Goal: Obtain resource: Obtain resource

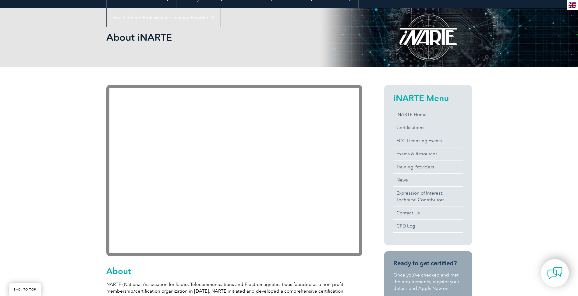
scroll to position [91, 0]
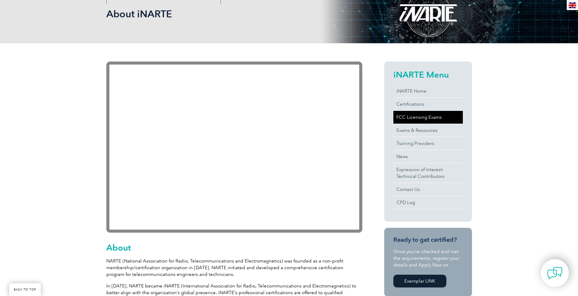
click at [424, 115] on link "FCC Licensing Exams" at bounding box center [427, 117] width 69 height 13
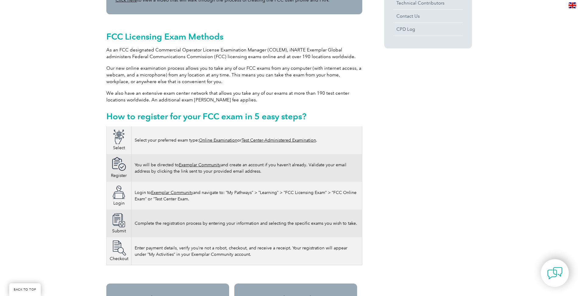
scroll to position [305, 0]
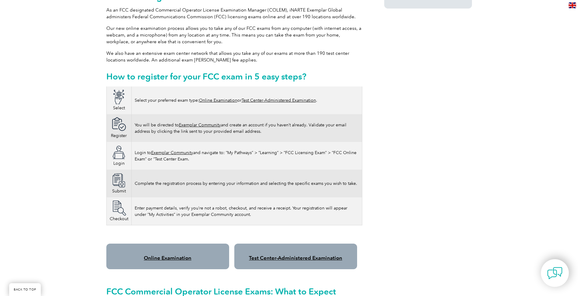
click at [283, 98] on link "Test Center-Administered Examination" at bounding box center [279, 100] width 74 height 5
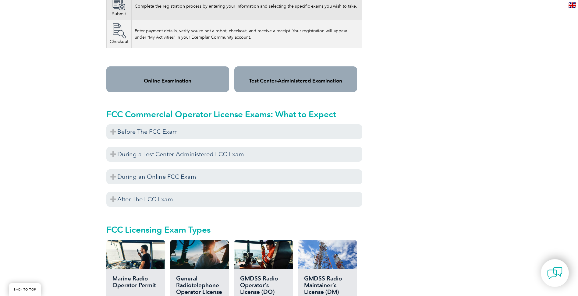
scroll to position [488, 0]
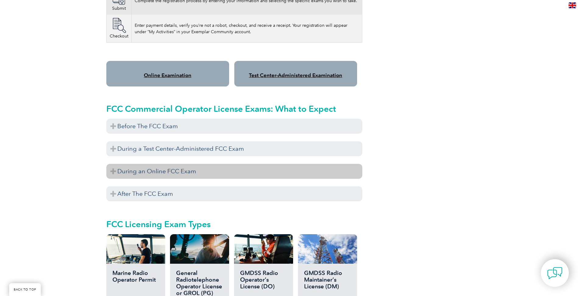
click at [113, 164] on h3 "During an Online FCC Exam" at bounding box center [234, 171] width 256 height 15
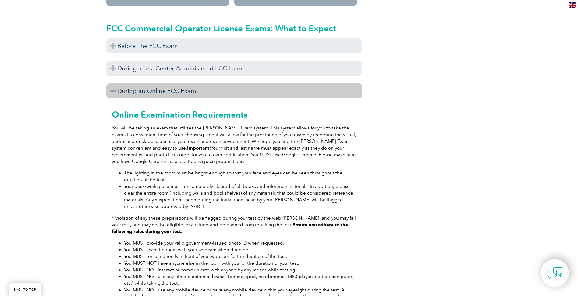
scroll to position [548, 0]
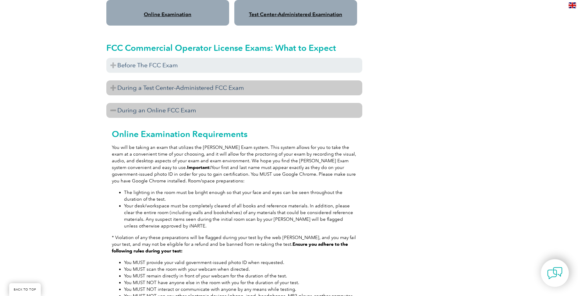
click at [116, 80] on h3 "During a Test Center-Administered FCC Exam" at bounding box center [234, 87] width 256 height 15
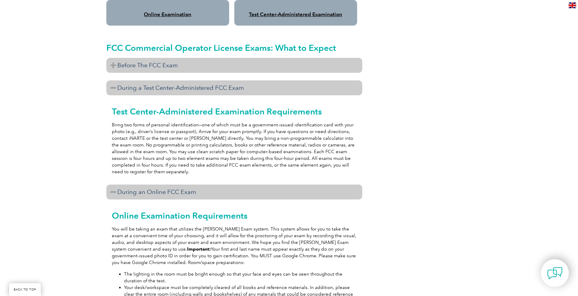
click at [112, 58] on h3 "Before The FCC Exam" at bounding box center [234, 65] width 256 height 15
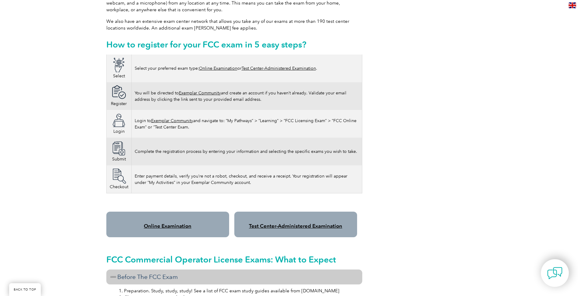
scroll to position [396, 0]
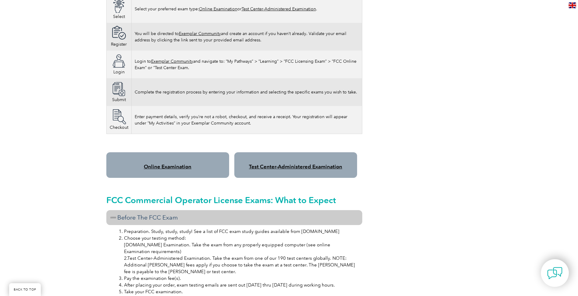
click at [301, 164] on link "Test Center-Administered Examination" at bounding box center [295, 167] width 93 height 6
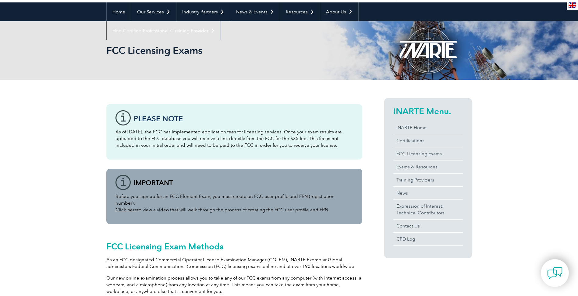
scroll to position [0, 0]
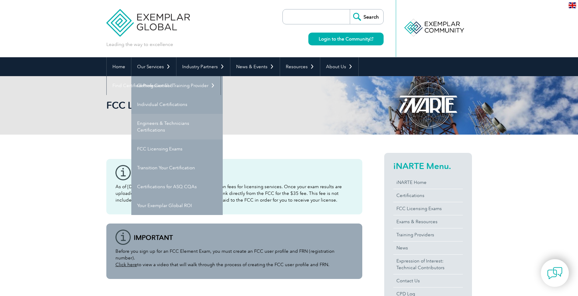
click at [159, 126] on link "Engineers & Technicians Certifications" at bounding box center [176, 127] width 91 height 26
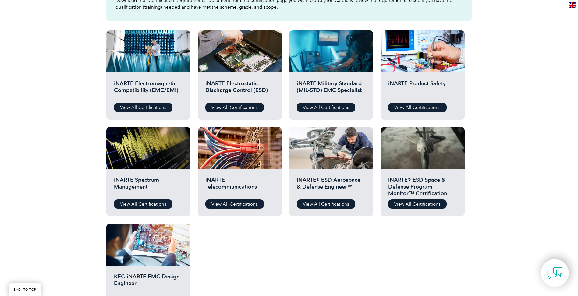
scroll to position [213, 0]
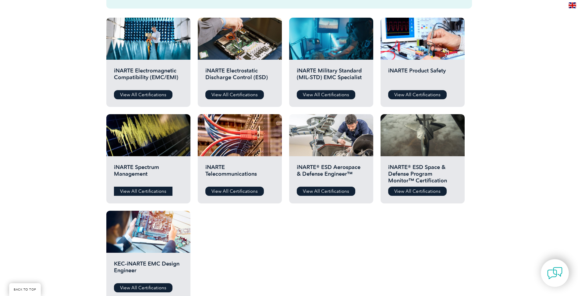
click at [148, 189] on link "View All Certifications" at bounding box center [143, 191] width 59 height 9
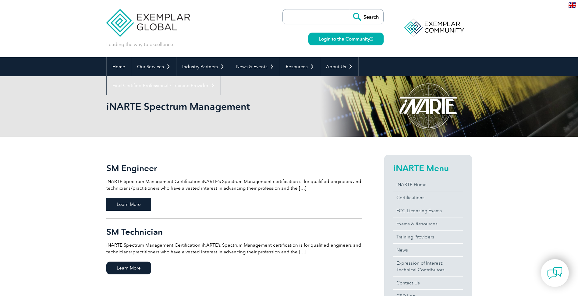
click at [139, 199] on span "Learn More" at bounding box center [128, 204] width 45 height 13
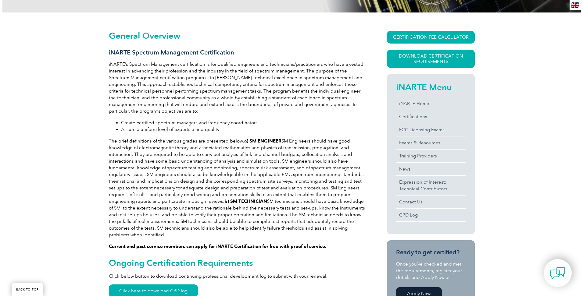
scroll to position [91, 0]
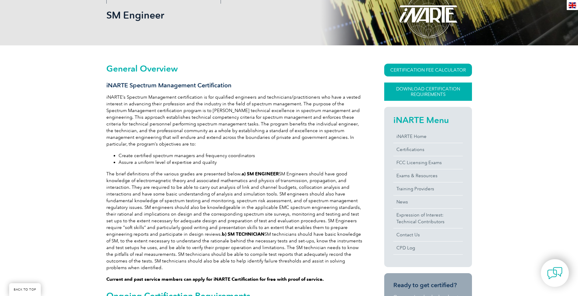
click at [447, 92] on link "Download Certification Requirements" at bounding box center [428, 92] width 88 height 18
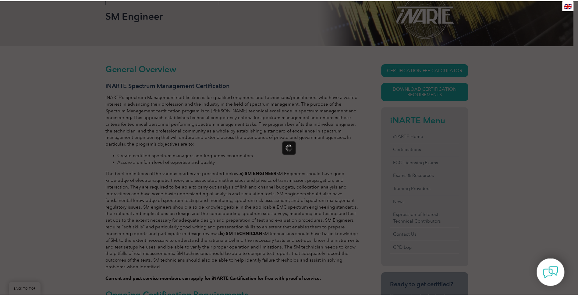
scroll to position [0, 0]
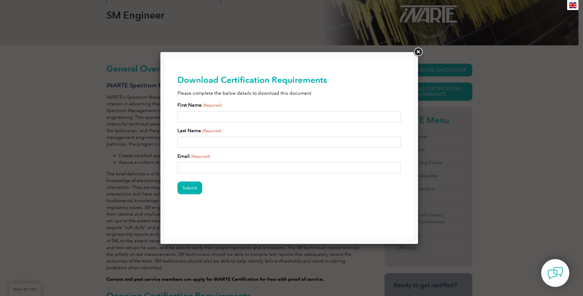
click at [420, 51] on link at bounding box center [417, 52] width 11 height 11
